Goal: Task Accomplishment & Management: Use online tool/utility

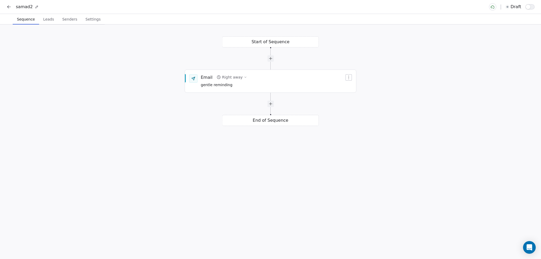
click at [48, 21] on span "Leads" at bounding box center [48, 19] width 15 height 7
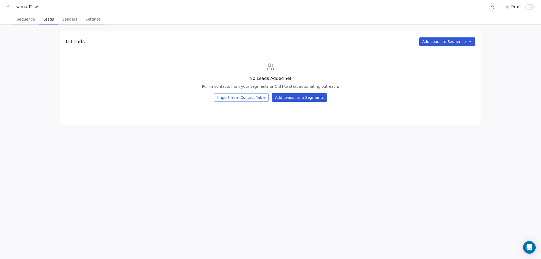
click at [65, 19] on span "Senders" at bounding box center [69, 19] width 19 height 7
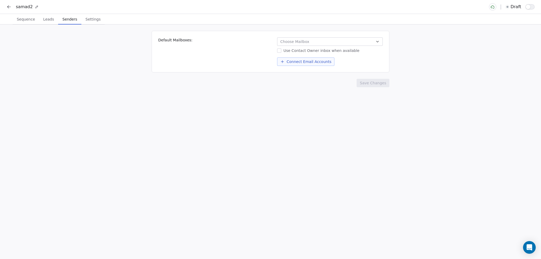
click at [86, 20] on span "Settings" at bounding box center [92, 19] width 19 height 7
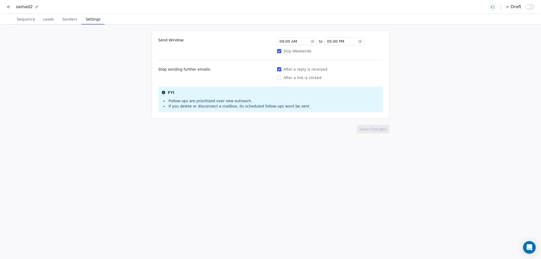
click at [22, 18] on span "Sequence" at bounding box center [26, 19] width 22 height 7
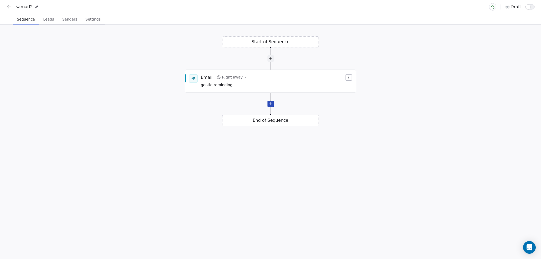
click at [271, 105] on div at bounding box center [270, 104] width 6 height 6
click at [215, 130] on span "Click to Setup" at bounding box center [214, 131] width 26 height 4
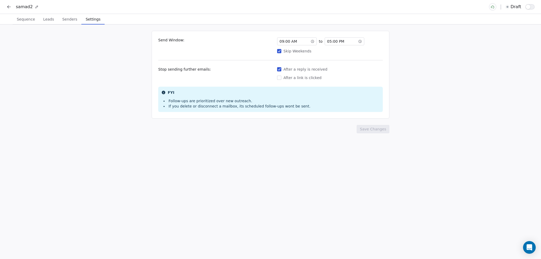
click at [21, 17] on span "Sequence" at bounding box center [26, 19] width 22 height 7
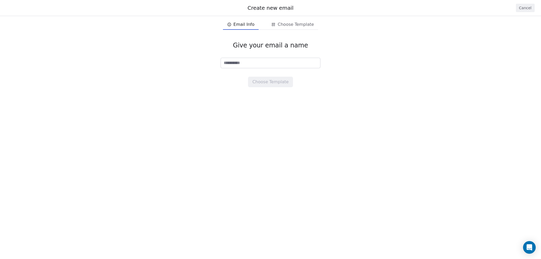
click at [526, 6] on button "Cancel" at bounding box center [524, 8] width 19 height 8
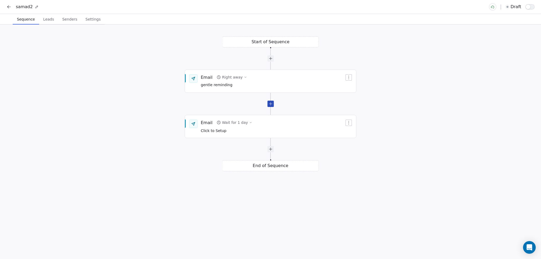
click at [268, 107] on div at bounding box center [270, 104] width 6 height 6
click at [274, 45] on div "Start of Sequence Email Right away gentle reminding End of Sequence Email Wait …" at bounding box center [270, 142] width 541 height 235
click at [219, 78] on icon "button" at bounding box center [218, 77] width 3 height 3
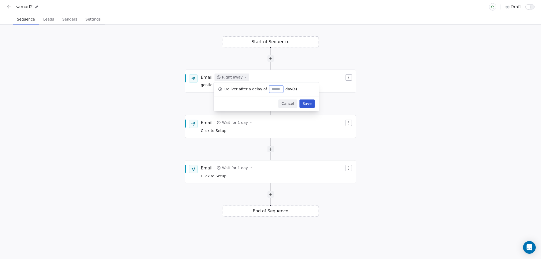
click at [398, 105] on div "Start of Sequence Email Right away gentle reminding End of Sequence Email Wait …" at bounding box center [270, 142] width 541 height 235
click at [48, 23] on button "Leads Leads" at bounding box center [48, 19] width 19 height 11
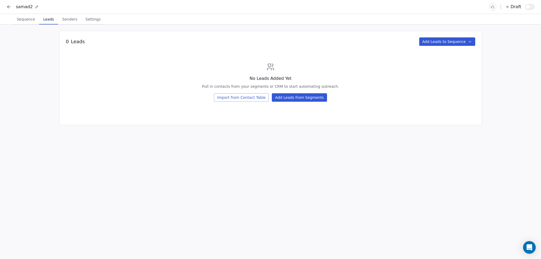
click at [298, 99] on button "Add Leads from Segments" at bounding box center [299, 97] width 55 height 8
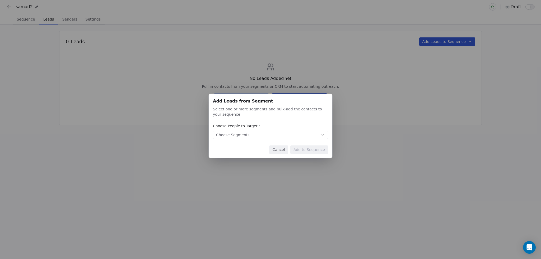
click at [294, 138] on button "Choose Segments" at bounding box center [270, 135] width 115 height 8
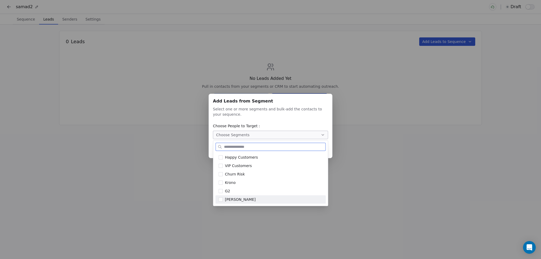
click at [219, 200] on button "Suggestions" at bounding box center [220, 200] width 4 height 4
click at [358, 163] on div "Add Leads from Segment Add Leads from Segment Select one or more segments and b…" at bounding box center [270, 130] width 541 height 88
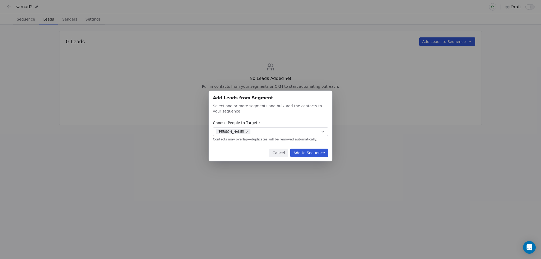
click at [305, 153] on button "Add to Sequence" at bounding box center [309, 153] width 38 height 8
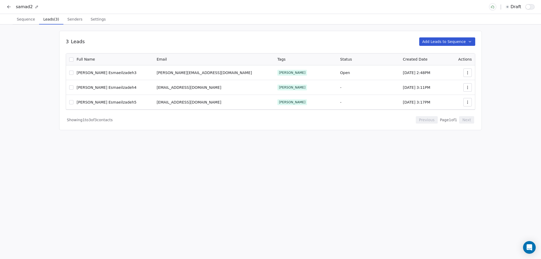
drag, startPoint x: 66, startPoint y: 20, endPoint x: 68, endPoint y: 24, distance: 5.0
click at [66, 20] on span "Senders" at bounding box center [74, 19] width 19 height 7
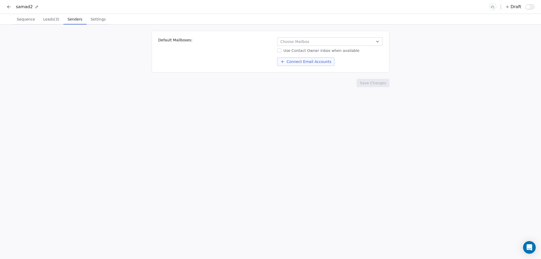
click at [379, 40] on button "Choose Mailbox" at bounding box center [330, 41] width 106 height 8
click at [379, 41] on html "samad2 draft Sequence Sequence Leads (3) Leads (3) Senders Senders Settings Set…" at bounding box center [270, 129] width 541 height 259
click at [310, 62] on button "Connect Email Accounts" at bounding box center [305, 62] width 57 height 8
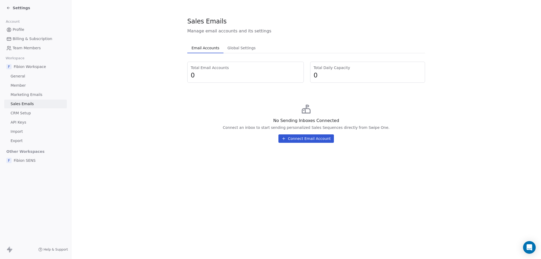
click at [306, 139] on button "Connect Email Account" at bounding box center [305, 139] width 55 height 8
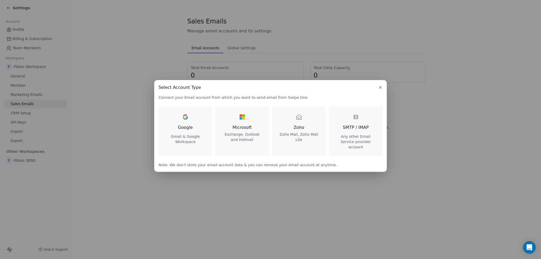
click at [381, 90] on icon "button" at bounding box center [380, 88] width 4 height 4
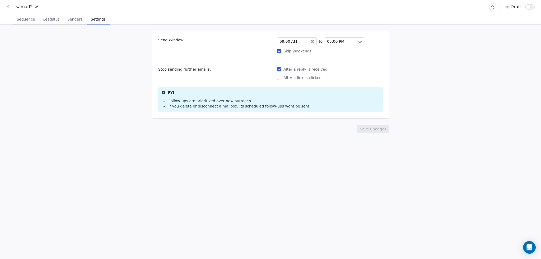
click at [92, 21] on span "Settings" at bounding box center [98, 19] width 19 height 7
